Goal: Share content: Share content

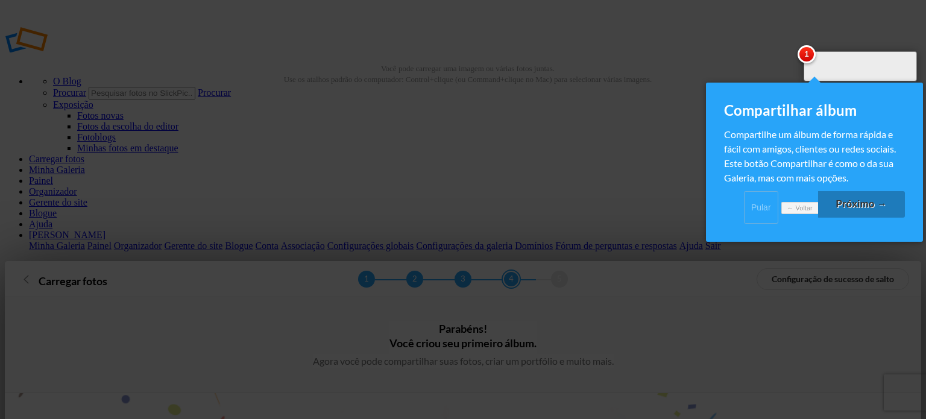
click at [751, 212] on font "Pular" at bounding box center [761, 207] width 20 height 10
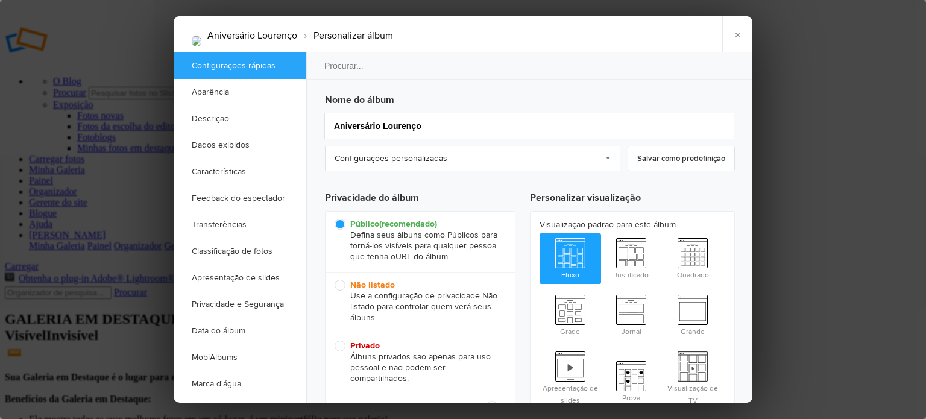
click at [338, 347] on span "Privado Álbuns privados são apenas para uso pessoal e não podem ser compartilha…" at bounding box center [416, 362] width 165 height 43
click at [334, 341] on input "Privado Álbuns privados são apenas para uso pessoal e não podem ser compartilha…" at bounding box center [334, 340] width 1 height 1
radio input "true"
click at [694, 366] on span "Visualização de TV" at bounding box center [692, 377] width 61 height 60
click at [662, 347] on input "Visualização de TV" at bounding box center [661, 346] width 1 height 1
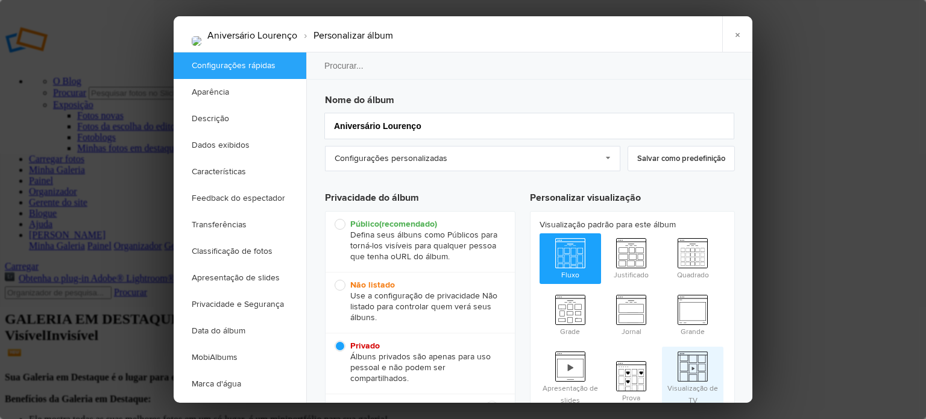
radio input "true"
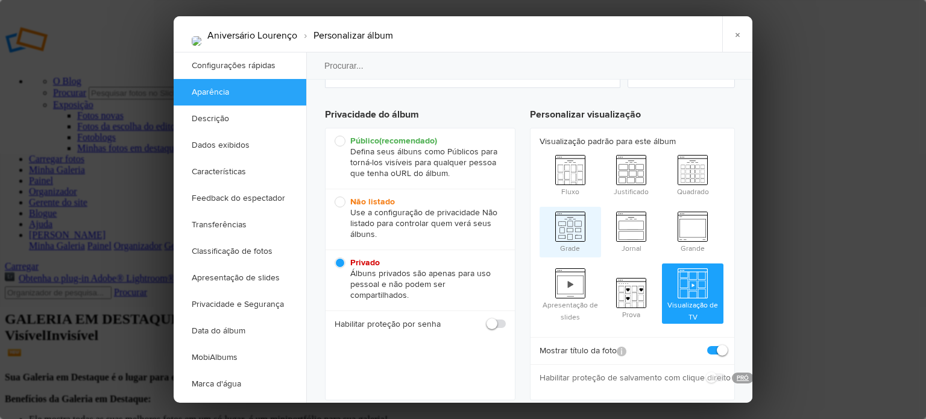
scroll to position [121, 0]
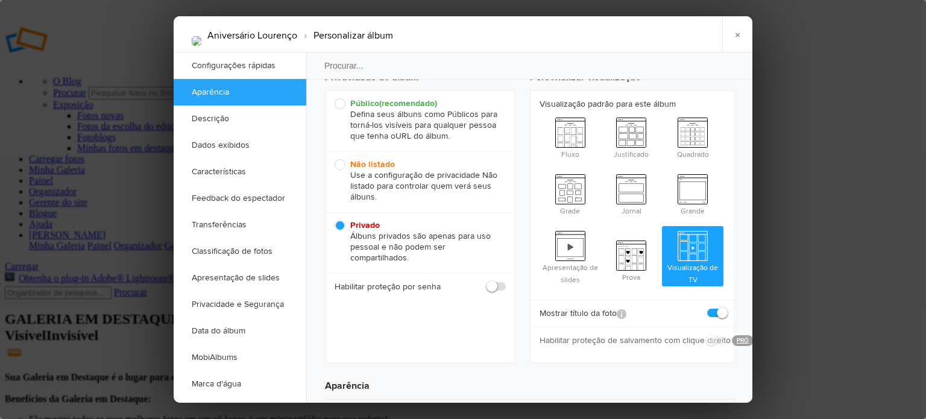
click at [506, 281] on span at bounding box center [506, 281] width 0 height 0
click at [505, 281] on input "checkbox" at bounding box center [505, 280] width 1 height 1
checkbox input "true"
click at [418, 311] on input "text" at bounding box center [454, 314] width 102 height 14
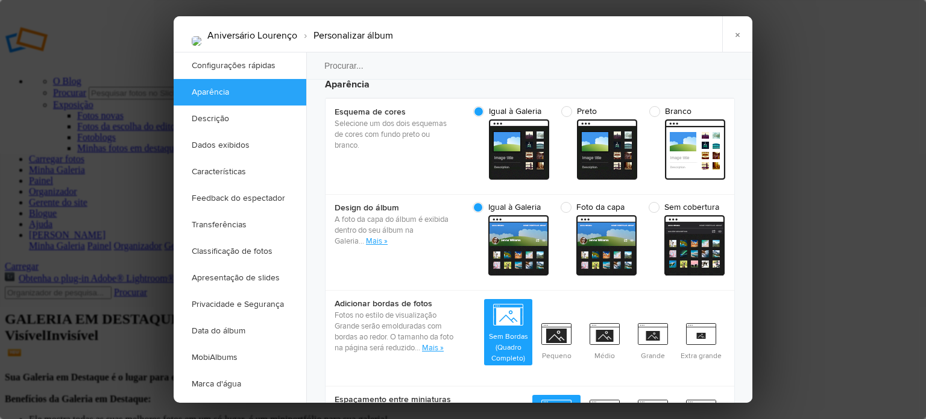
scroll to position [362, 0]
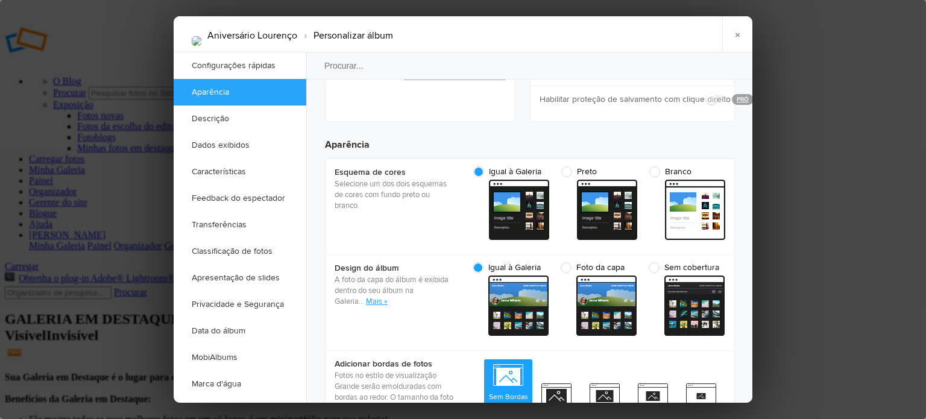
type input "Lourenço"
click at [655, 166] on span "Branco" at bounding box center [684, 171] width 70 height 11
click at [724, 166] on input "Branco" at bounding box center [724, 166] width 1 height 1
radio input "true"
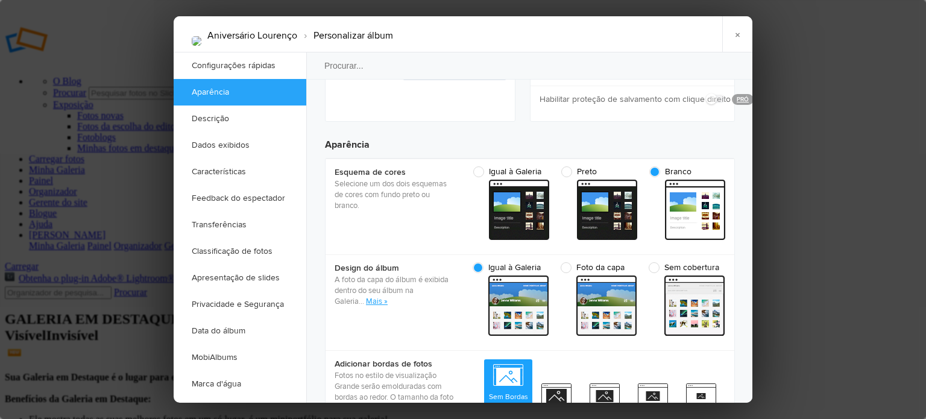
click at [366, 297] on font "Mais »" at bounding box center [377, 302] width 22 height 10
click at [568, 262] on span "Foto da capa" at bounding box center [595, 267] width 70 height 11
click at [636, 262] on input "Foto da capa capa Custom - leve" at bounding box center [636, 262] width 1 height 1
radio input "true"
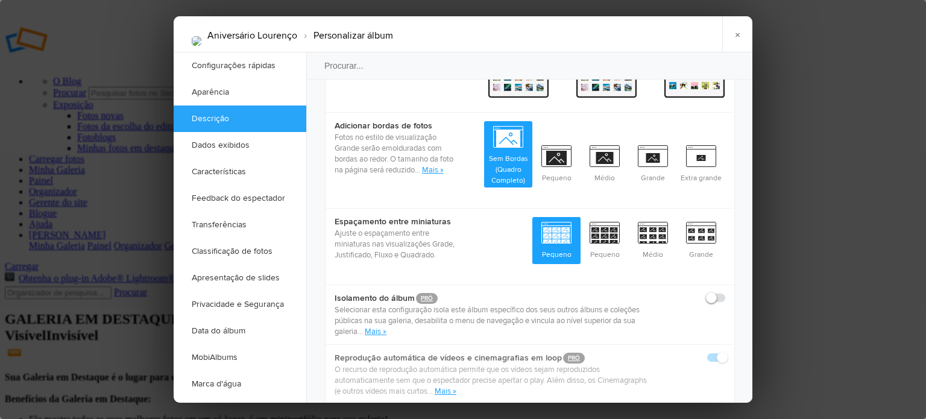
scroll to position [603, 0]
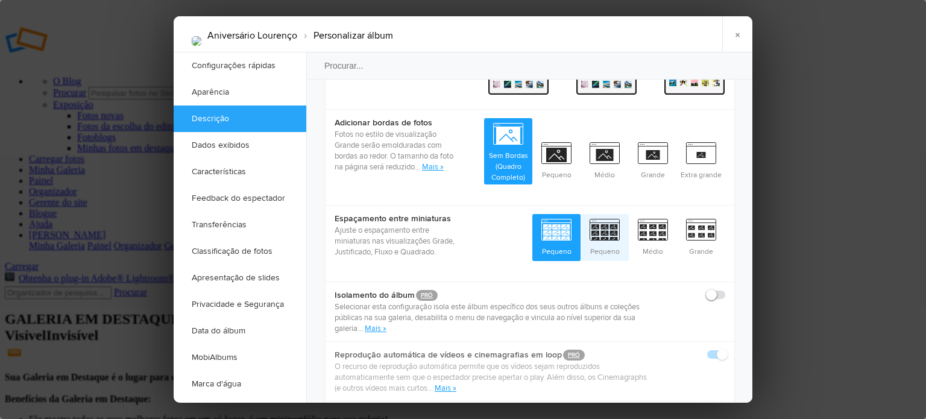
click at [606, 217] on span "Pequeno" at bounding box center [604, 236] width 48 height 45
click at [628, 214] on input "Pequeno" at bounding box center [628, 213] width 1 height 1
radio input "true"
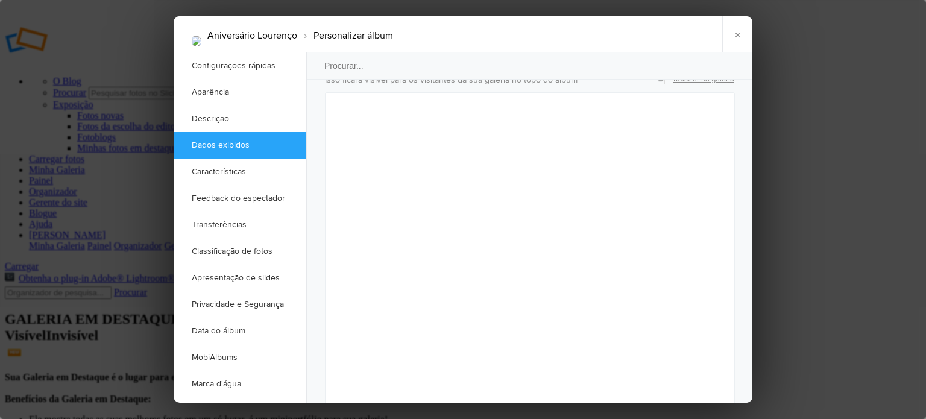
scroll to position [1025, 0]
checkbox input "false"
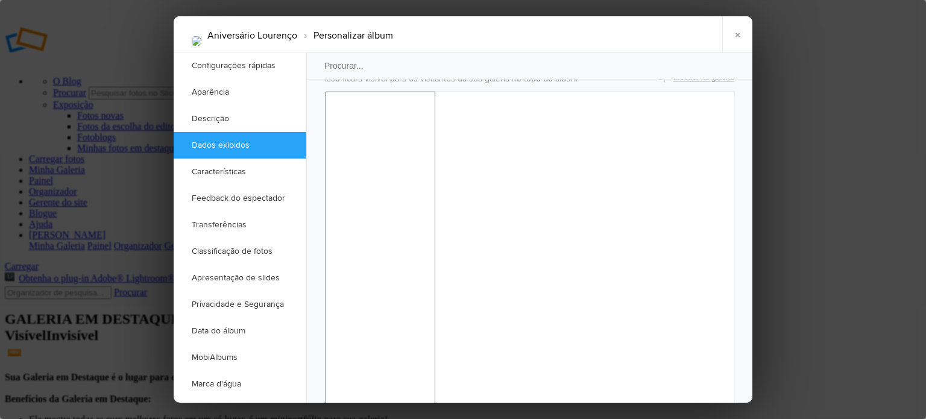
checkbox input "false"
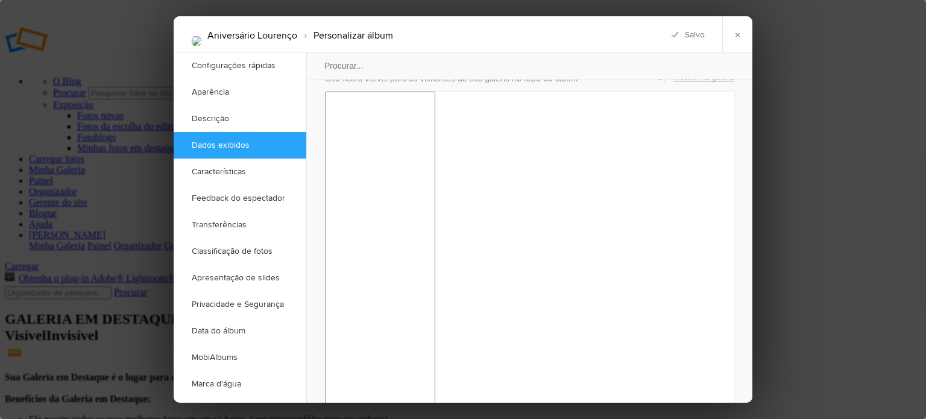
checkbox input "false"
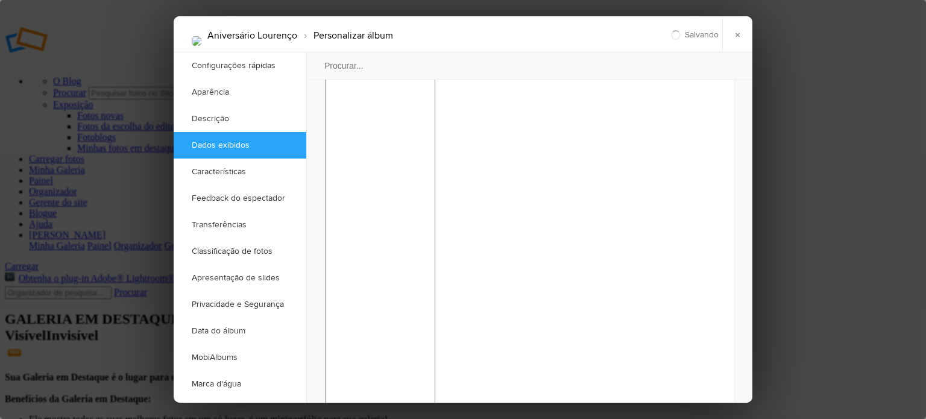
scroll to position [1145, 0]
checkbox input "false"
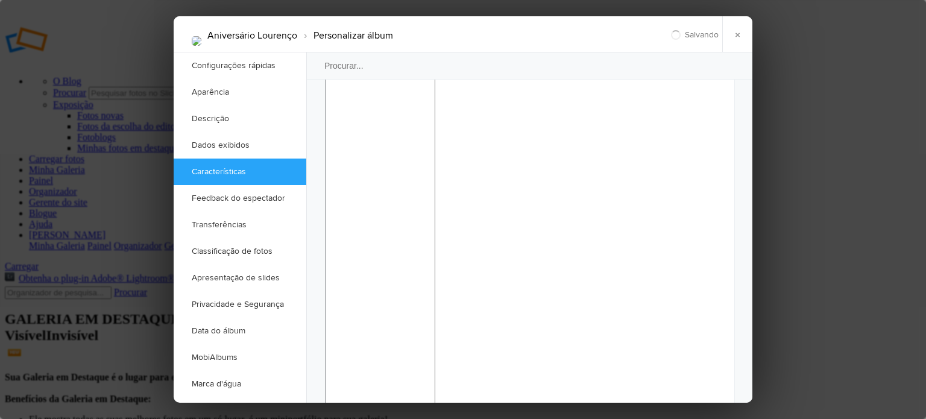
scroll to position [1205, 0]
checkbox input "false"
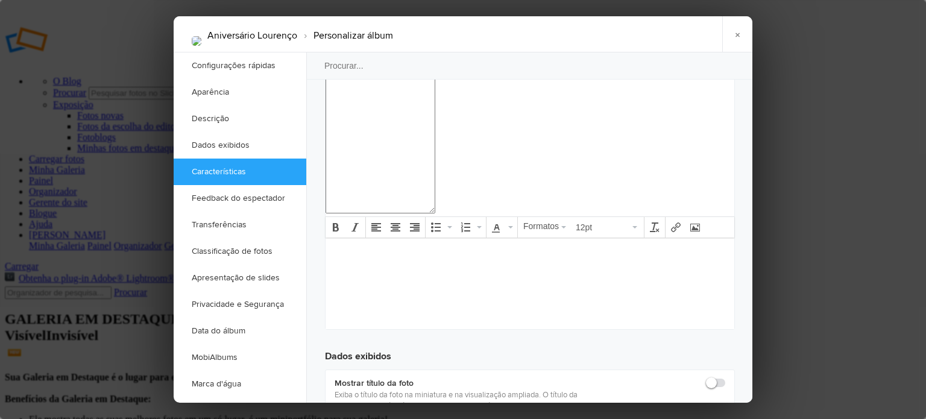
scroll to position [1446, 0]
checkbox input "false"
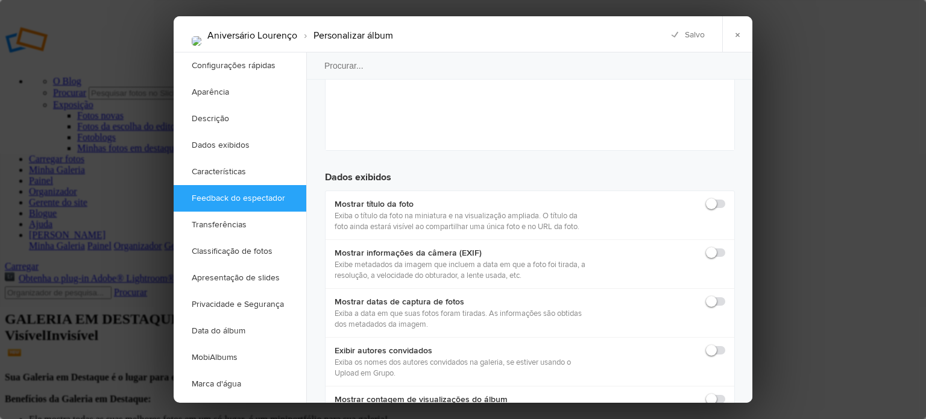
scroll to position [1627, 0]
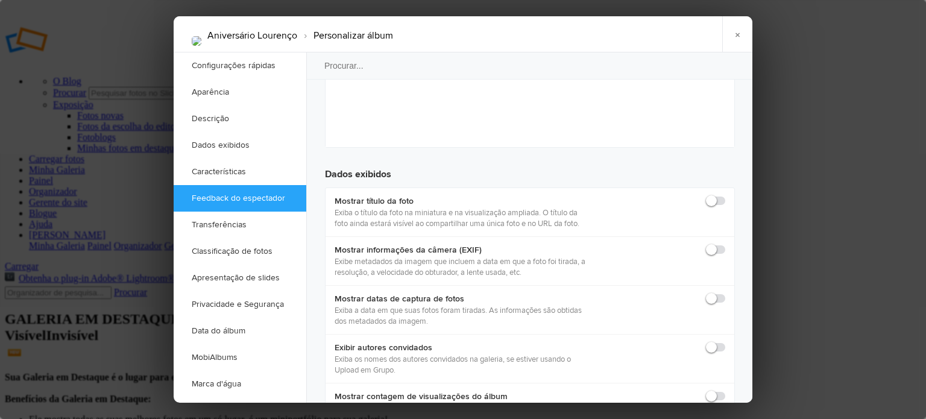
checkbox input "false"
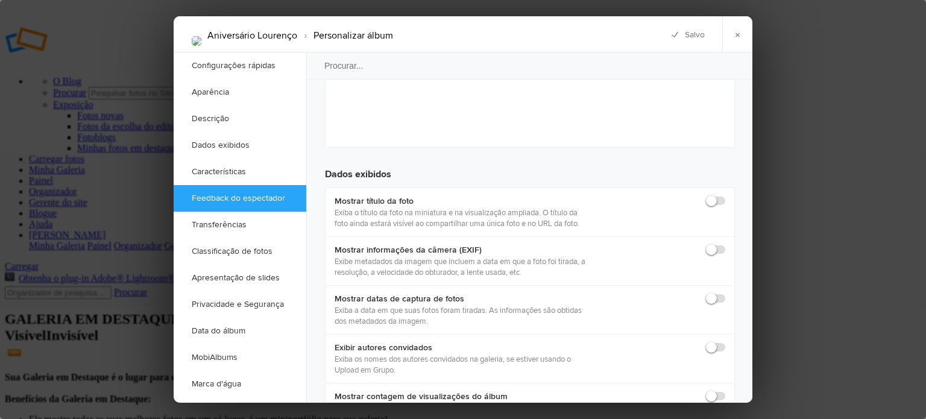
checkbox input "false"
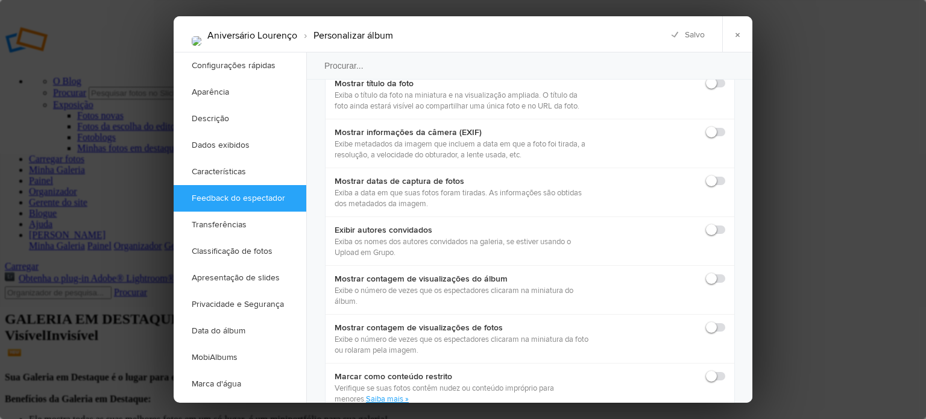
scroll to position [1748, 0]
checkbox input "true"
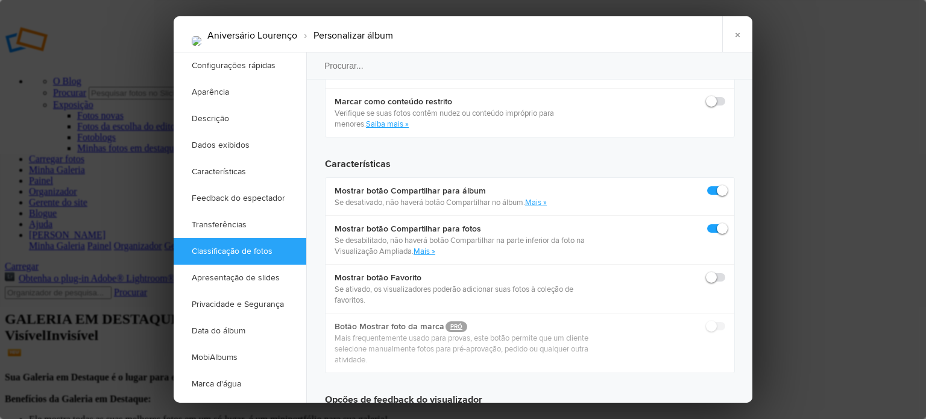
scroll to position [2049, 0]
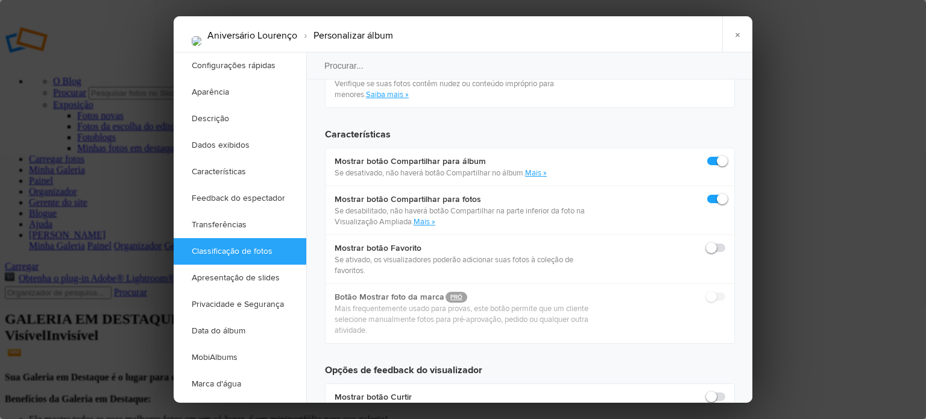
checkbox input "false"
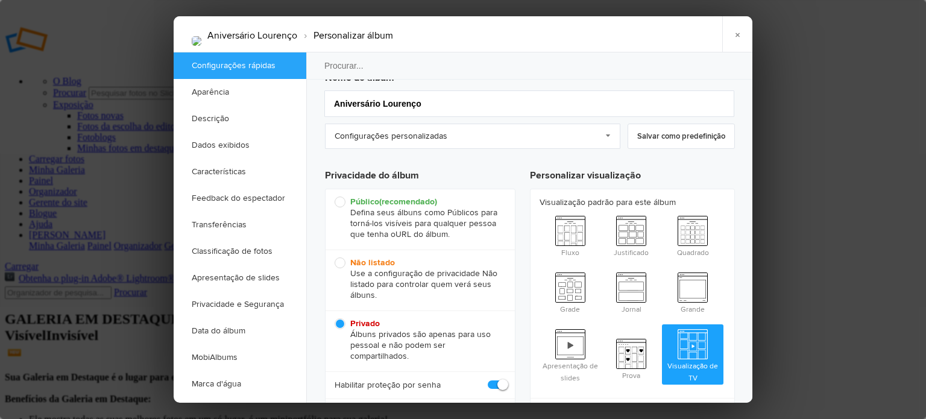
scroll to position [0, 0]
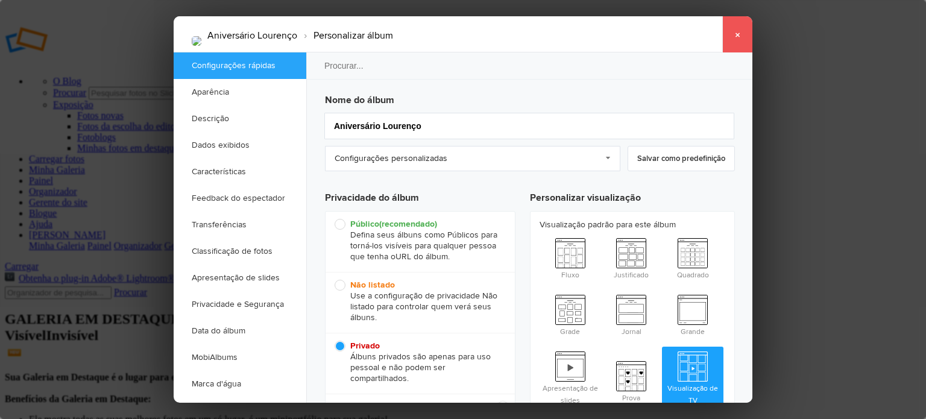
click at [741, 35] on link "×" at bounding box center [737, 34] width 30 height 36
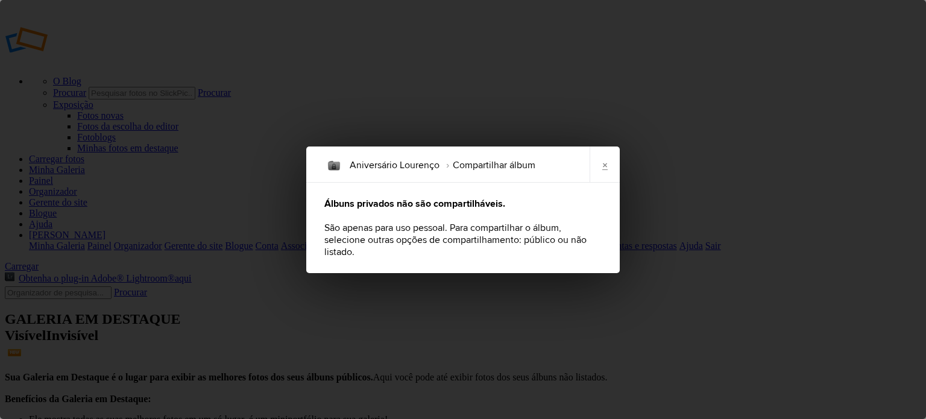
click at [602, 169] on font "×" at bounding box center [604, 164] width 5 height 13
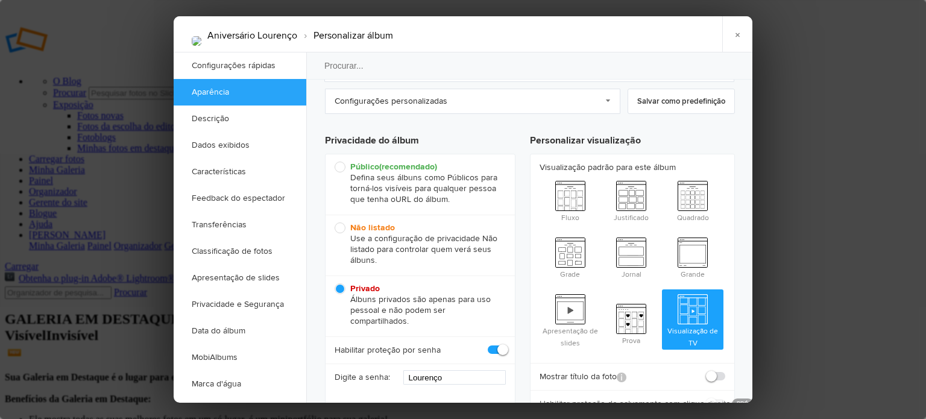
scroll to position [60, 0]
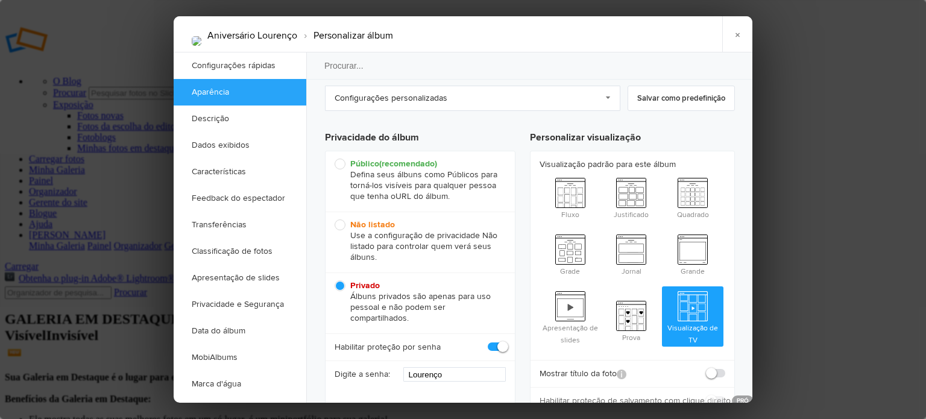
click at [338, 225] on span "Não listado Use a configuração de privacidade Não listado para controlar quem v…" at bounding box center [416, 240] width 165 height 43
click at [334, 219] on input "Não listado Use a configuração de privacidade Não listado para controlar quem v…" at bounding box center [334, 219] width 1 height 1
radio input "true"
click at [339, 165] on span "Público (recomendado) Defina seus álbuns como Públicos para torná-los visíveis …" at bounding box center [416, 179] width 165 height 43
click at [334, 158] on input "Público (recomendado) Defina seus álbuns como Públicos para torná-los visíveis …" at bounding box center [334, 158] width 1 height 1
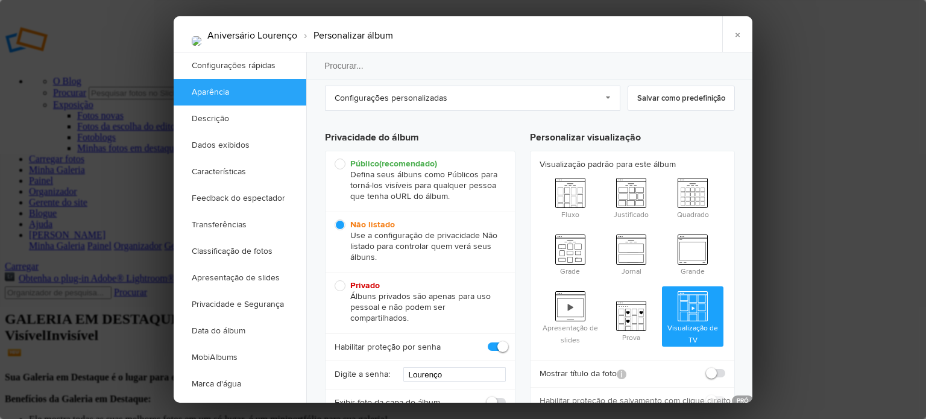
radio input "true"
click at [337, 221] on span "Não listado Use a configuração de privacidade Não listado para controlar quem v…" at bounding box center [416, 240] width 165 height 43
click at [334, 219] on input "Não listado Use a configuração de privacidade Não listado para controlar quem v…" at bounding box center [334, 219] width 1 height 1
radio input "true"
click at [733, 40] on link "×" at bounding box center [737, 34] width 30 height 36
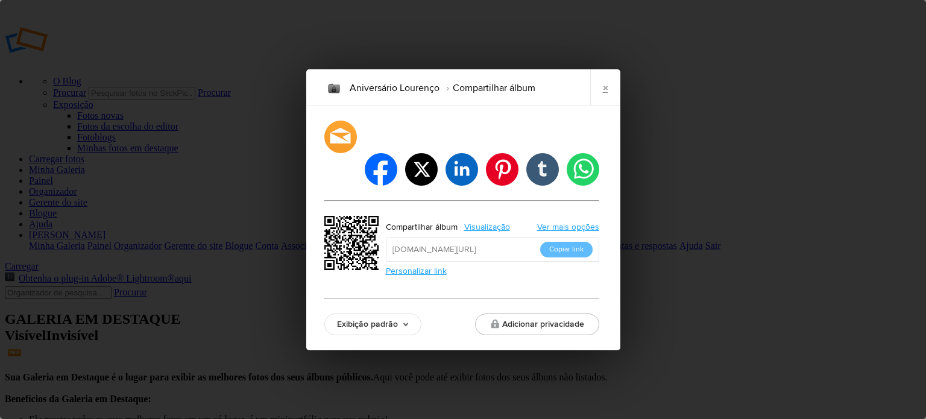
click at [557, 222] on font "Ver mais opções" at bounding box center [568, 227] width 62 height 10
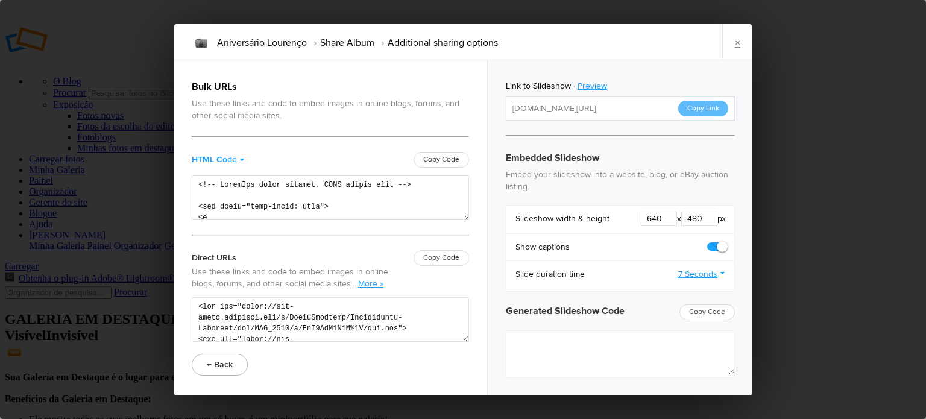
type textarea "<iframe src="[URL][DOMAIN_NAME]" width="640" height="480" frameborder=0 margin=…"
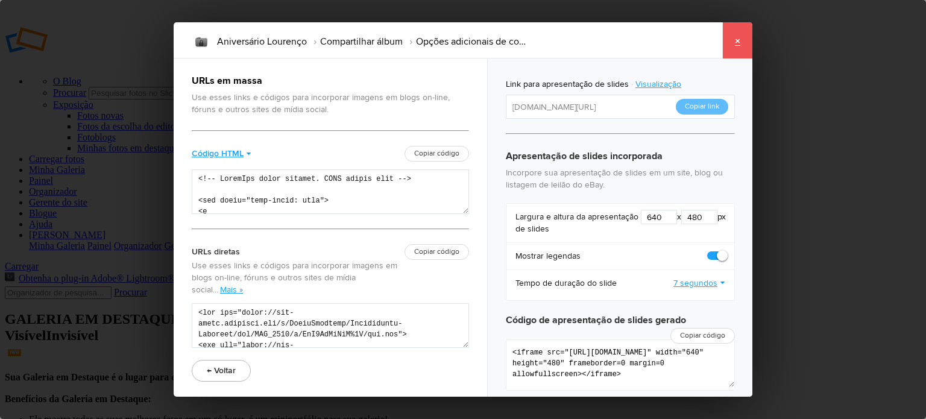
click at [735, 43] on font "×" at bounding box center [737, 40] width 5 height 13
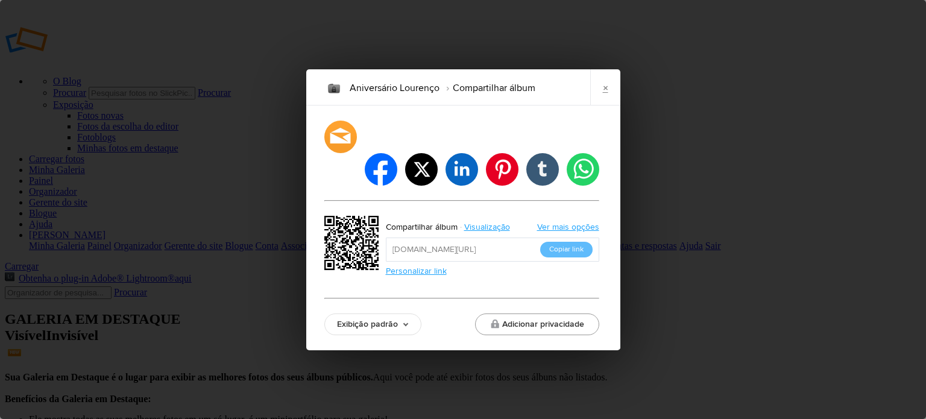
click at [526, 319] on font "Adicionar privacidade" at bounding box center [543, 324] width 82 height 10
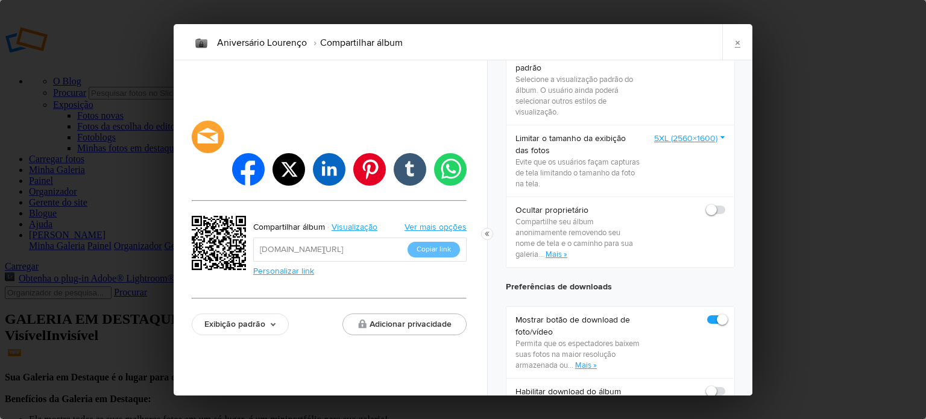
scroll to position [482, 0]
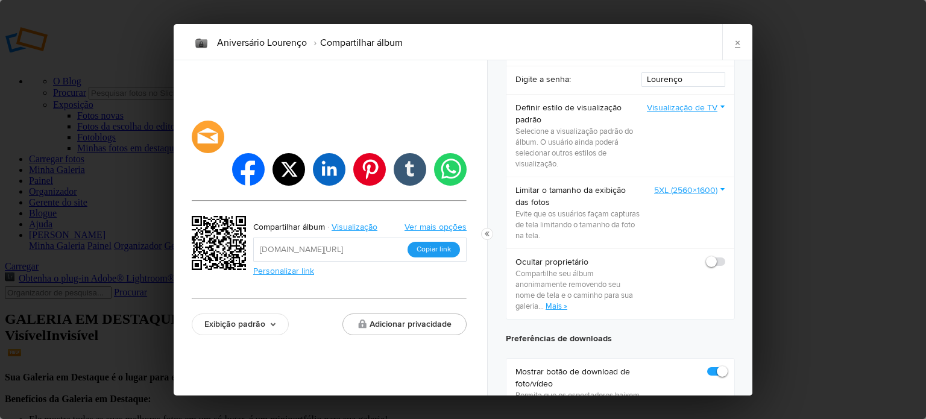
click at [438, 245] on font "Copiar link" at bounding box center [433, 249] width 34 height 9
click at [273, 313] on link "Exibição padrão" at bounding box center [240, 324] width 97 height 22
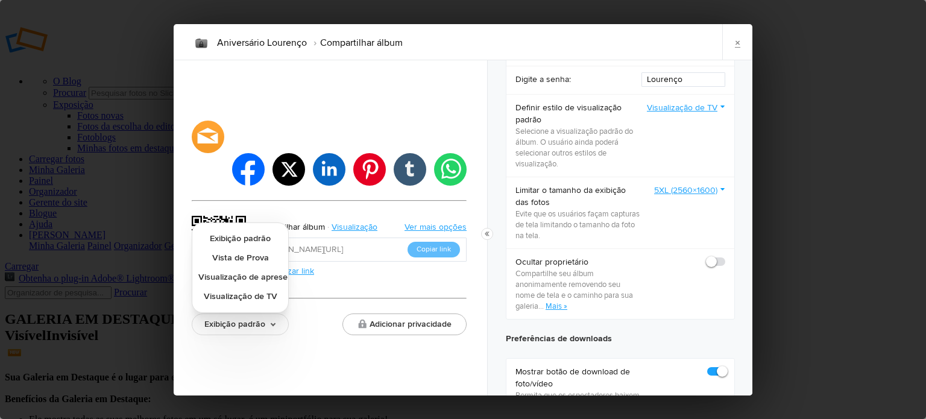
click at [309, 313] on div "Exibição padrão Exibição padrão Vista de Prova Visualização de apresentação de …" at bounding box center [329, 324] width 275 height 22
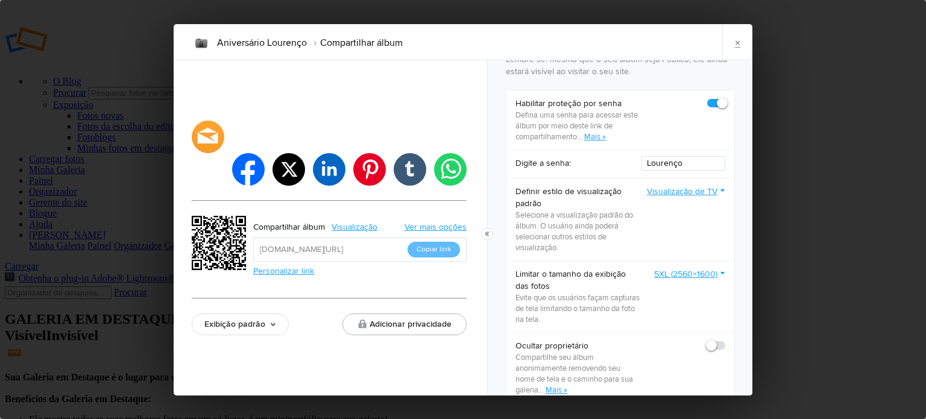
scroll to position [362, 0]
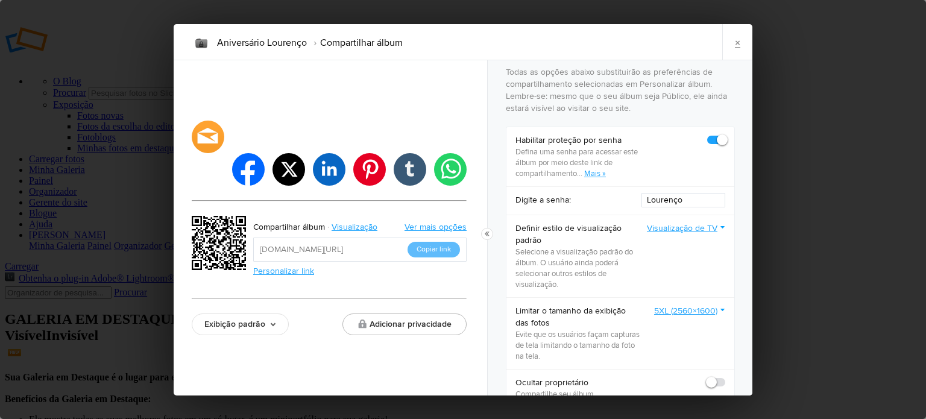
click at [725, 134] on span at bounding box center [725, 134] width 0 height 0
click at [724, 134] on input "checkbox" at bounding box center [724, 134] width 1 height 1
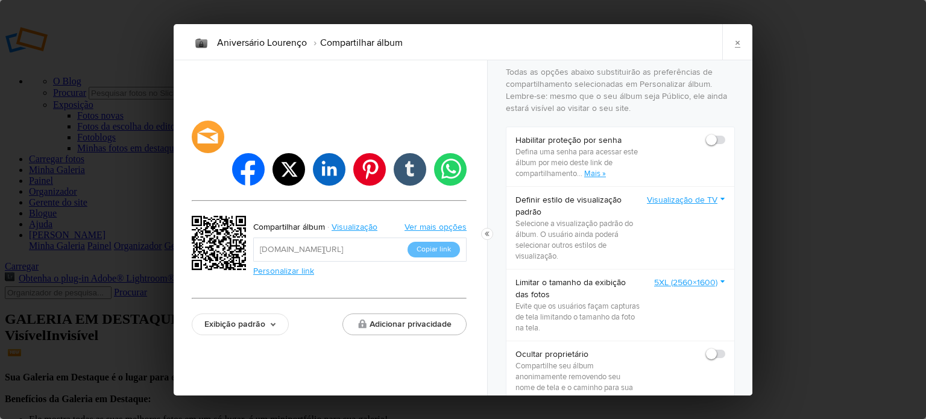
checkbox input "false"
click at [432, 245] on font "Copiar link" at bounding box center [433, 249] width 34 height 9
